Goal: Find specific page/section: Find specific page/section

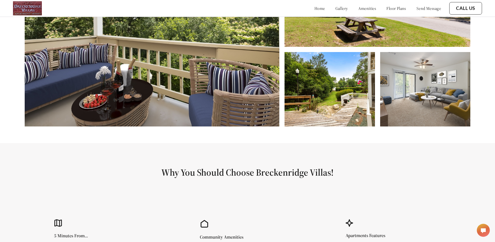
scroll to position [286, 0]
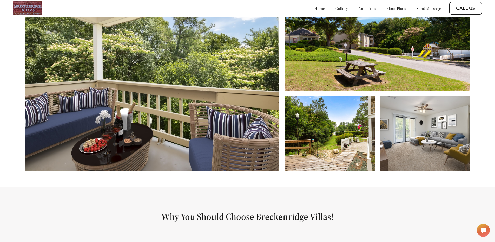
click at [315, 8] on link "home" at bounding box center [320, 8] width 11 height 5
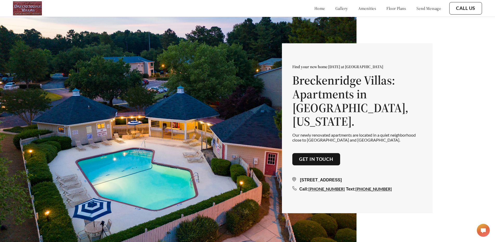
click at [336, 8] on link "gallery" at bounding box center [342, 8] width 12 height 5
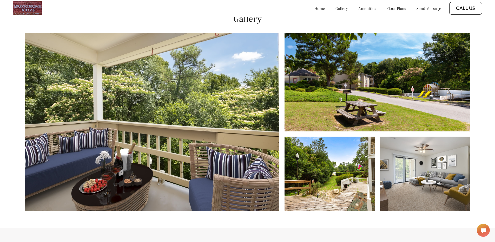
click at [359, 8] on link "amenities" at bounding box center [368, 8] width 18 height 5
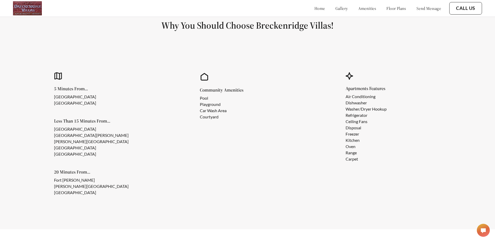
click at [387, 9] on link "floor plans" at bounding box center [397, 8] width 20 height 5
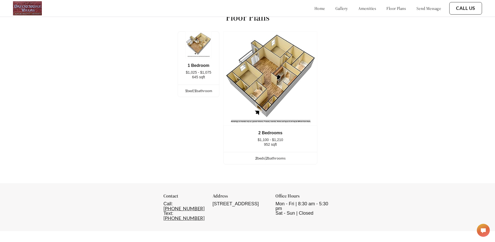
scroll to position [710, 0]
click at [428, 10] on link "send message" at bounding box center [429, 8] width 24 height 5
